Goal: Answer question/provide support

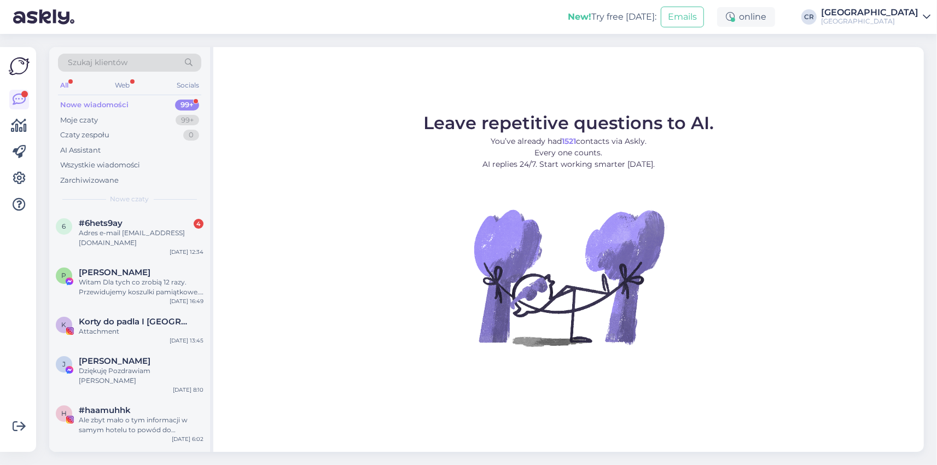
click at [236, 267] on figure "Leave repetitive questions to AI. You’ve already had 1521 contacts via Askly. E…" at bounding box center [568, 244] width 691 height 261
click at [94, 225] on span "#6hets9ay" at bounding box center [101, 223] width 44 height 10
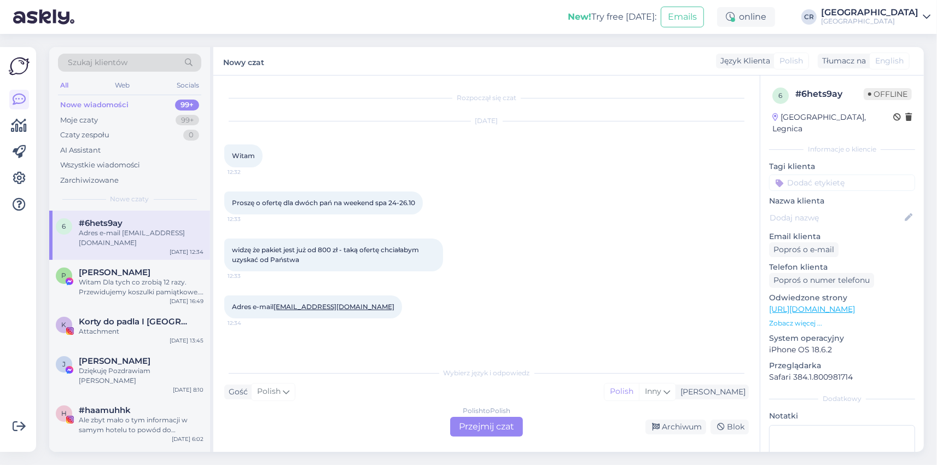
click at [477, 424] on div "Polish to Polish Przejmij czat" at bounding box center [486, 427] width 73 height 20
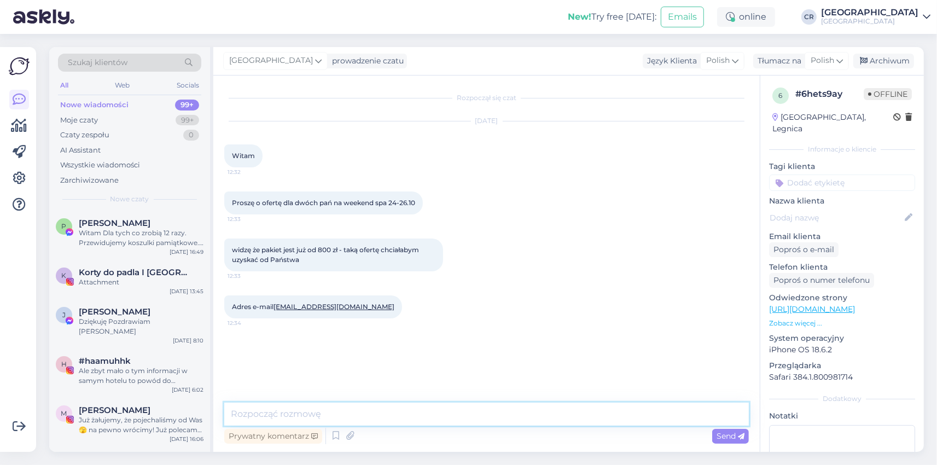
click at [295, 421] on textarea at bounding box center [486, 414] width 525 height 23
click at [338, 416] on textarea "Dzień dobry. W terminie 4-26.10" at bounding box center [486, 414] width 525 height 23
click at [339, 416] on textarea "Dzień dobry. W terminie 4-26.10" at bounding box center [486, 414] width 525 height 23
click at [340, 414] on textarea "Dzień dobry. W terminie 4-26.10" at bounding box center [486, 414] width 525 height 23
click at [286, 416] on textarea "Dzień dobry. W terminie 24-26.10" at bounding box center [486, 414] width 525 height 23
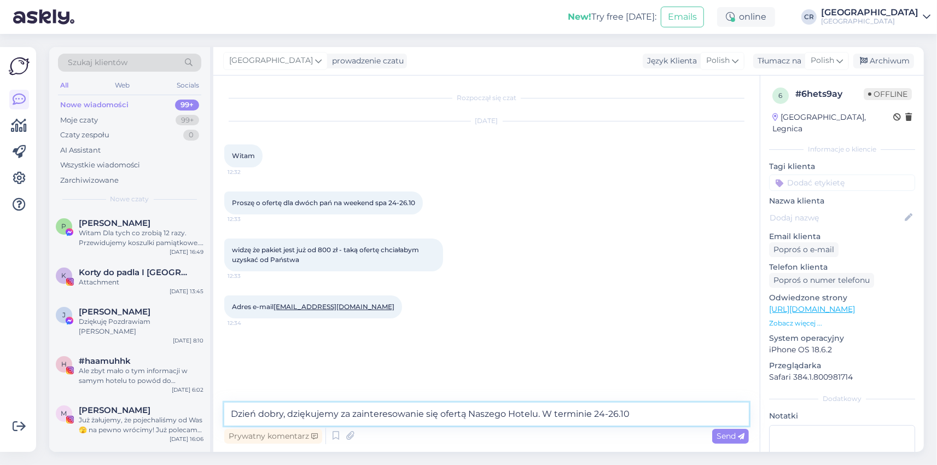
click at [629, 415] on textarea "Dzień dobry, dziękujemy za zainteresowanie się ofertą Naszego Hotelu. W termini…" at bounding box center [486, 414] width 525 height 23
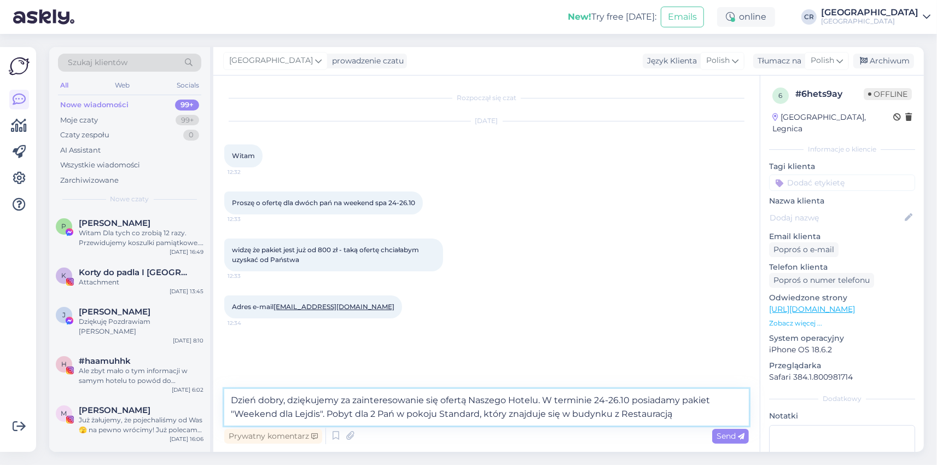
click at [470, 414] on textarea "Dzień dobry, dziękujemy za zainteresowanie się ofertą Naszego Hotelu. W termini…" at bounding box center [486, 407] width 525 height 37
click at [661, 415] on textarea "Dzień dobry, dziękujemy za zainteresowanie się ofertą Naszego Hotelu. W termini…" at bounding box center [486, 407] width 525 height 37
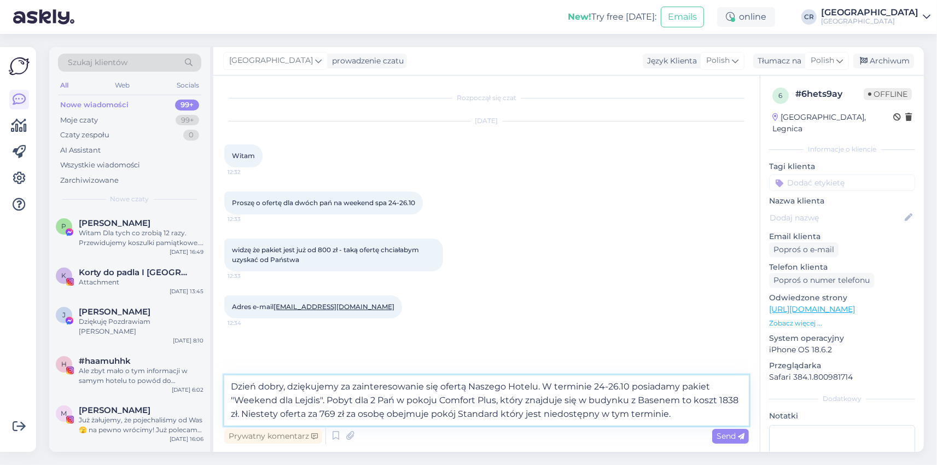
click at [497, 413] on textarea "Dzień dobry, dziękujemy za zainteresowanie się ofertą Naszego Hotelu. W termini…" at bounding box center [486, 400] width 525 height 50
click at [722, 397] on textarea "Dzień dobry, dziękujemy za zainteresowanie się ofertą Naszego Hotelu. W termini…" at bounding box center [486, 400] width 525 height 50
type textarea "Dzień dobry, dziękujemy za zainteresowanie się ofertą Naszego Hotelu. W termini…"
click at [739, 443] on div "Prywatny komentarz Send" at bounding box center [486, 436] width 525 height 21
click at [725, 440] on span "Send" at bounding box center [731, 436] width 28 height 10
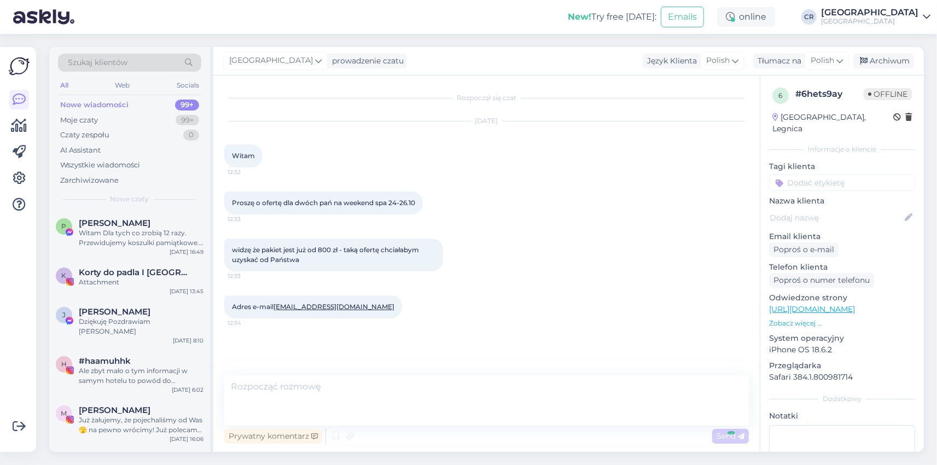
scroll to position [34, 0]
